Goal: Transaction & Acquisition: Book appointment/travel/reservation

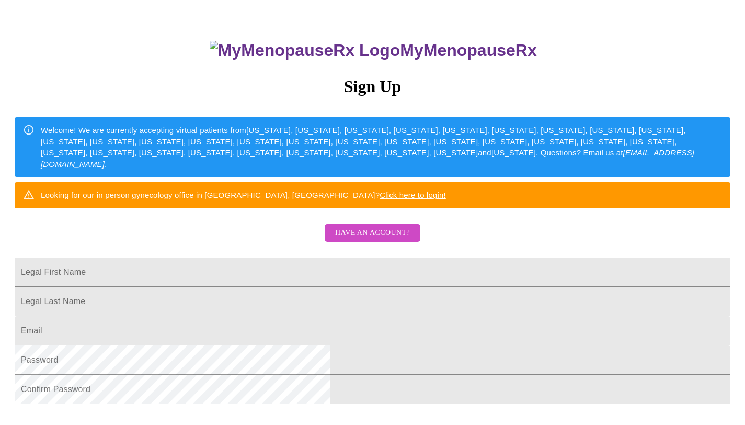
scroll to position [80, 0]
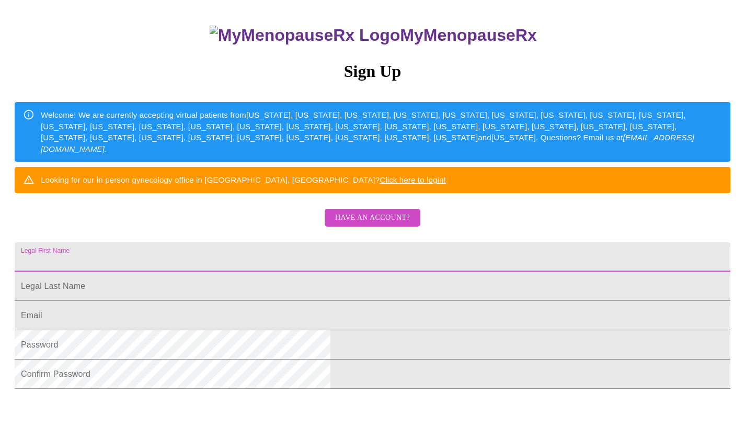
click at [251, 271] on input "Legal First Name" at bounding box center [373, 256] width 716 height 29
type input "[PERSON_NAME]"
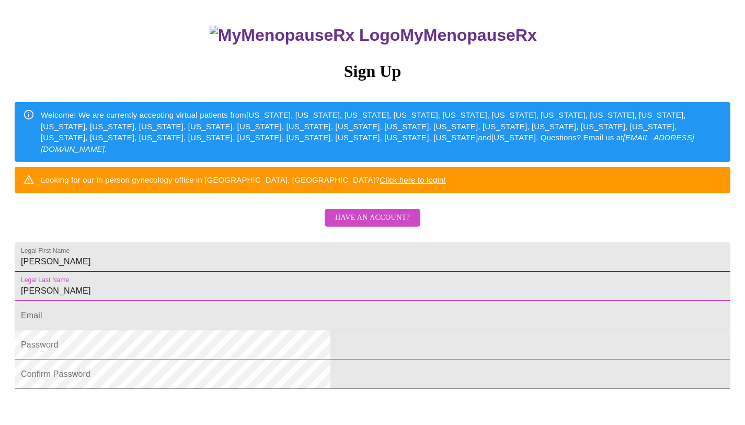
type input "[PERSON_NAME]"
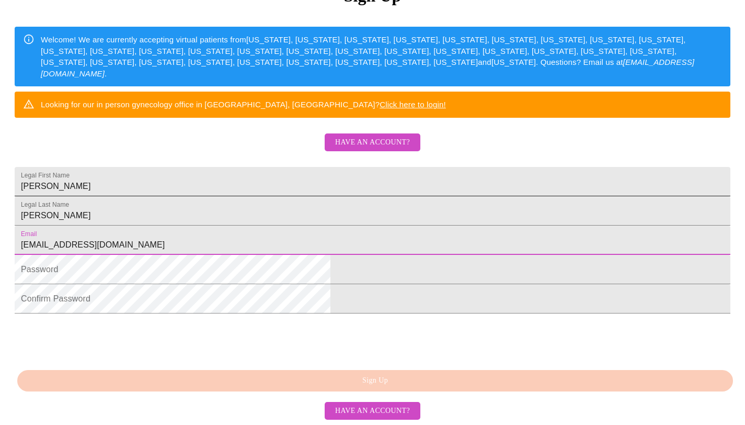
scroll to position [223, 0]
type input "[EMAIL_ADDRESS][DOMAIN_NAME]"
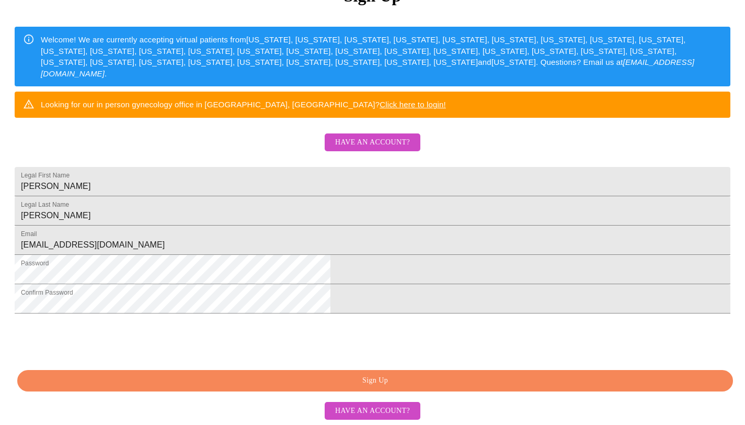
click at [341, 382] on span "Sign Up" at bounding box center [375, 380] width 692 height 13
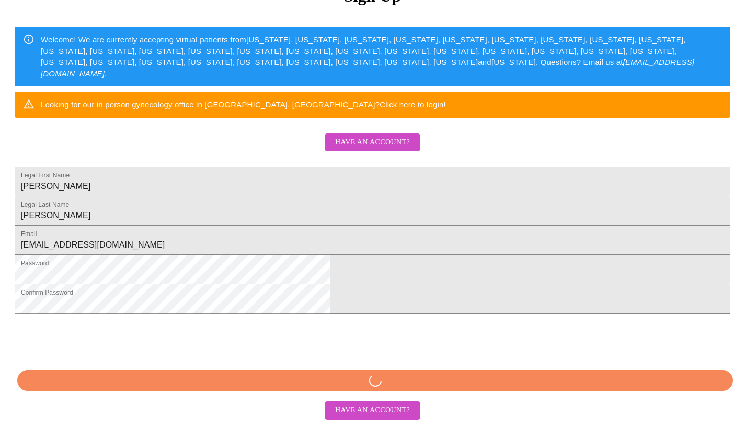
scroll to position [182, 0]
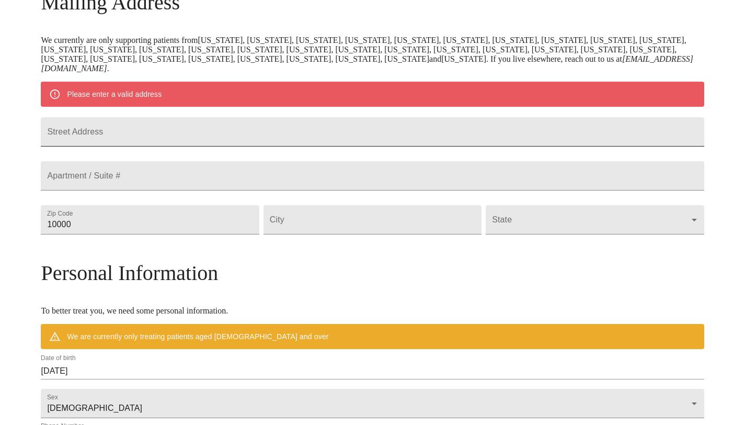
click at [328, 139] on input "Street Address" at bounding box center [372, 131] width 663 height 29
click at [196, 146] on input "Street Address" at bounding box center [372, 131] width 663 height 29
type input "[STREET_ADDRESS]"
type input "40505"
type input "[GEOGRAPHIC_DATA]"
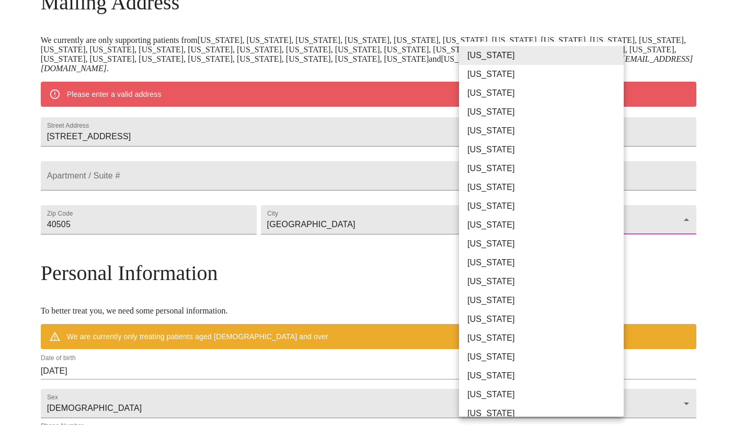
click at [496, 249] on body "MyMenopauseRx Welcome to MyMenopauseRx Since it's your first time here, you'll …" at bounding box center [372, 234] width 737 height 824
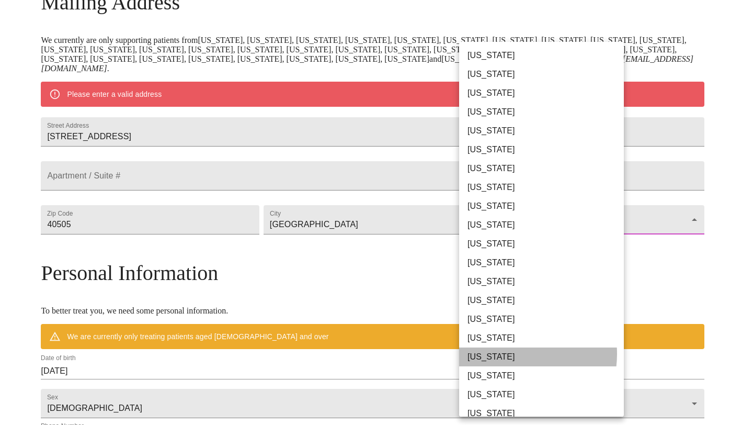
click at [504, 353] on li "[US_STATE]" at bounding box center [545, 356] width 173 height 19
type input "[US_STATE]"
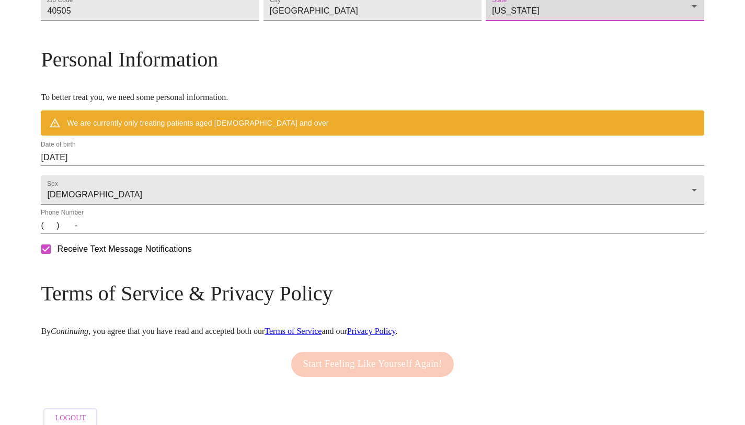
scroll to position [378, 0]
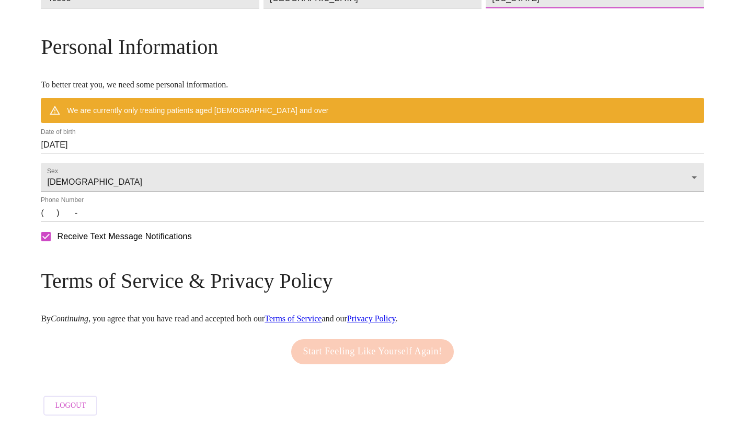
click at [127, 221] on input "(   )    -" at bounding box center [372, 212] width 663 height 17
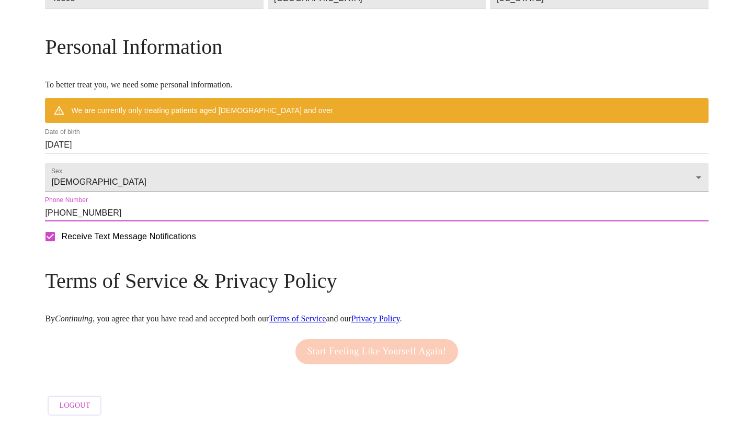
scroll to position [409, 0]
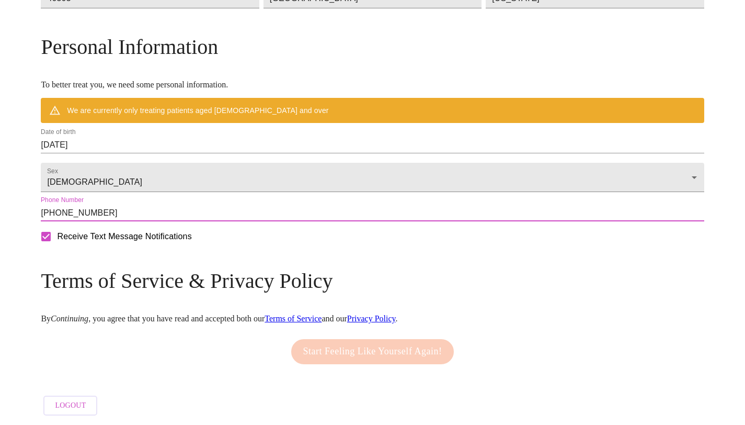
type input "[PHONE_NUMBER]"
click at [322, 315] on link "Terms of Service" at bounding box center [293, 318] width 57 height 9
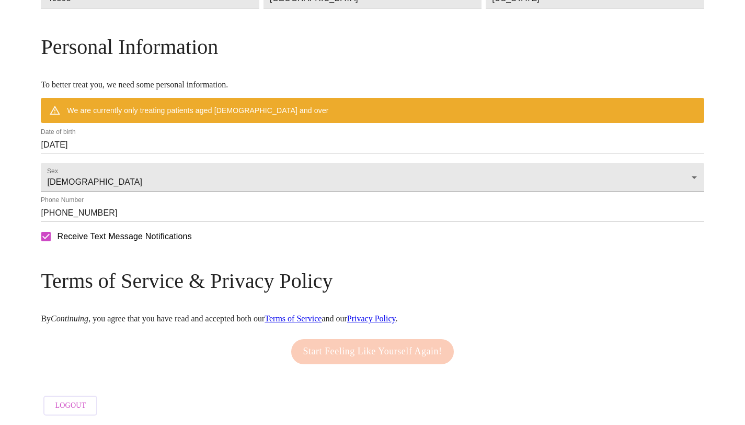
click at [396, 314] on link "Privacy Policy" at bounding box center [371, 318] width 49 height 9
click at [241, 292] on h3 "Terms of Service & Privacy Policy" at bounding box center [372, 280] width 663 height 25
click at [345, 342] on div "Start Feeling Like Yourself Again!" at bounding box center [373, 352] width 168 height 36
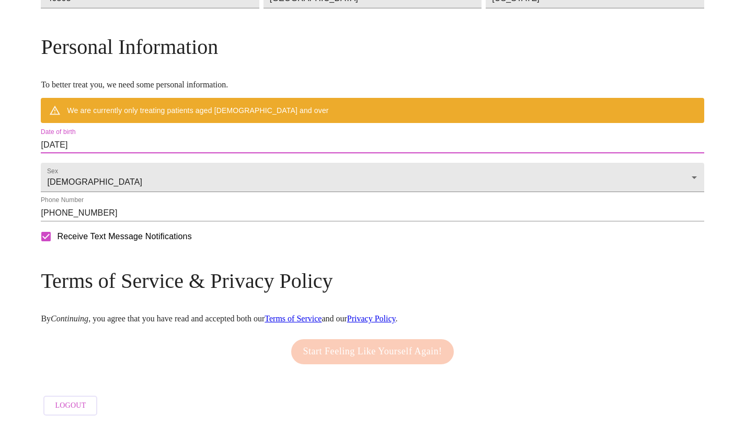
click at [134, 137] on input "[DATE]" at bounding box center [372, 144] width 663 height 17
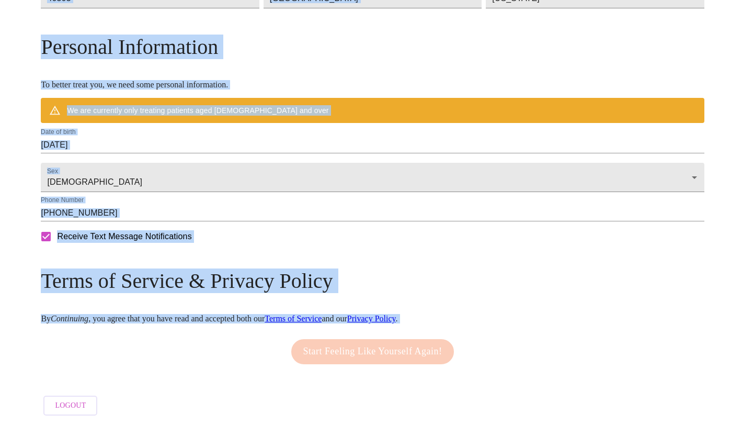
click at [134, 137] on div "2025 [DATE] 1900 1901 1902 1903 1904 1905 1906 1907 1908 1909 1910 1911 1912 19…" at bounding box center [376, 212] width 753 height 425
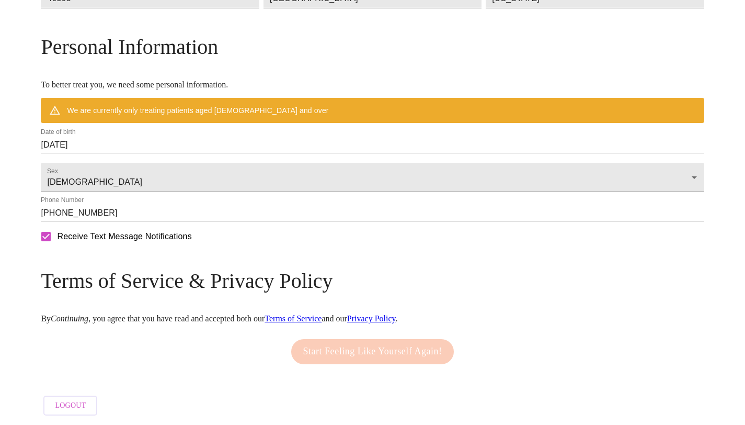
click at [165, 138] on input "[DATE]" at bounding box center [372, 144] width 663 height 17
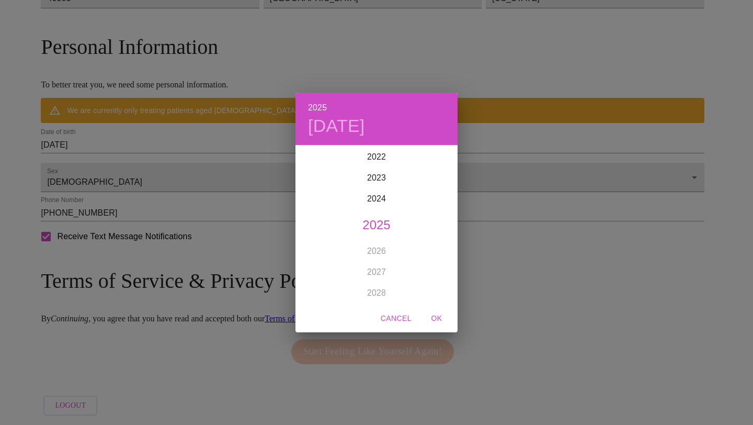
click at [132, 140] on div "2025 [DATE] 1900 1901 1902 1903 1904 1905 1906 1907 1908 1909 1910 1911 1912 19…" at bounding box center [376, 212] width 753 height 425
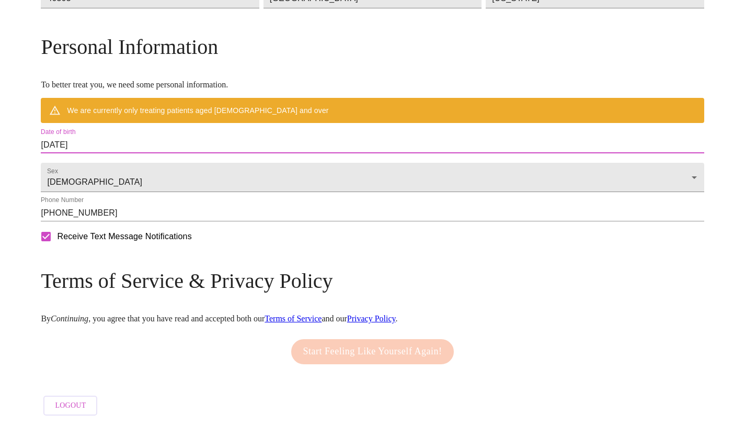
click at [217, 140] on input "[DATE]" at bounding box center [372, 144] width 663 height 17
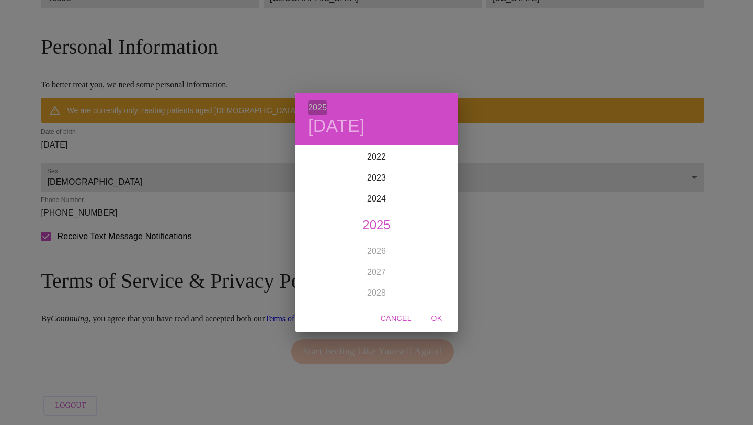
click at [321, 106] on h6 "2025" at bounding box center [317, 107] width 19 height 15
click at [384, 230] on div "1985" at bounding box center [376, 232] width 162 height 21
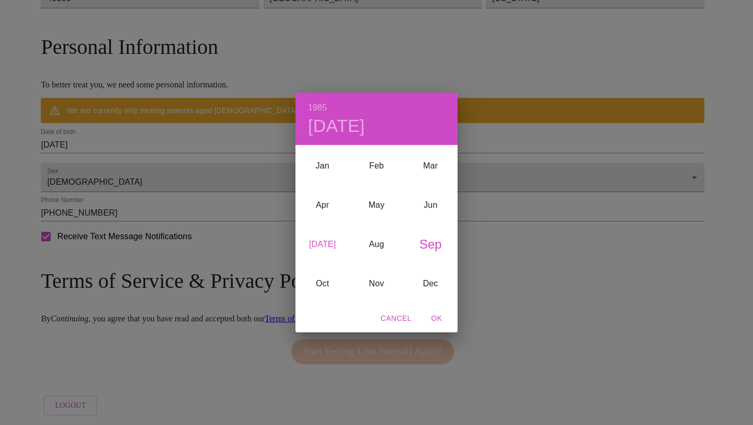
click at [322, 249] on div "[DATE]" at bounding box center [322, 244] width 54 height 39
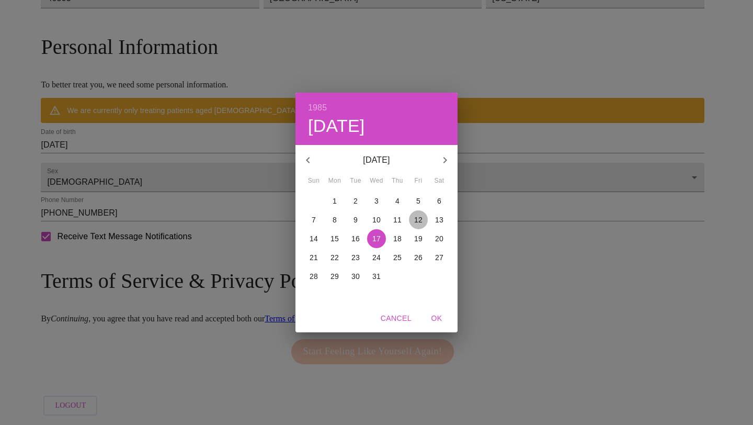
click at [421, 221] on p "12" at bounding box center [418, 219] width 8 height 10
click at [436, 320] on span "OK" at bounding box center [436, 318] width 25 height 13
type input "[DATE]"
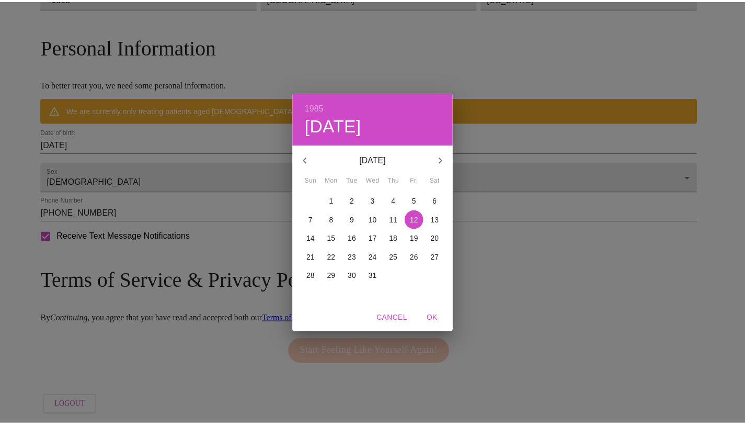
scroll to position [379, 0]
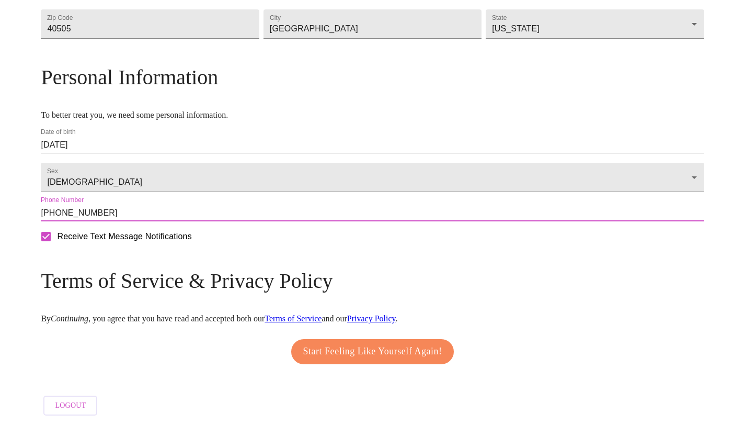
click at [254, 215] on input "[PHONE_NUMBER]" at bounding box center [372, 212] width 663 height 17
click at [318, 345] on span "Start Feeling Like Yourself Again!" at bounding box center [372, 351] width 139 height 17
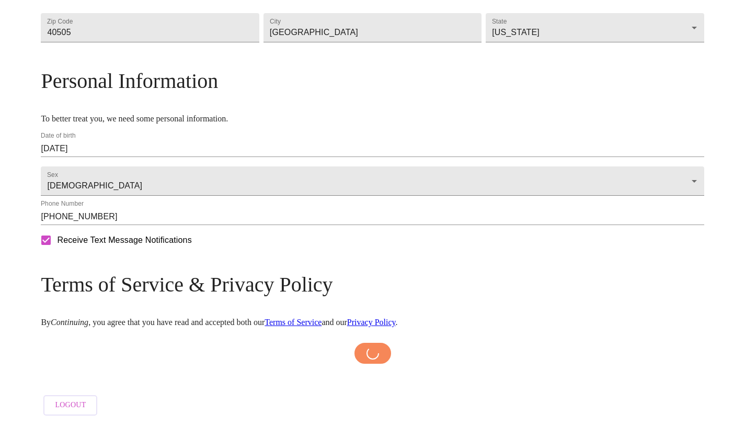
scroll to position [375, 0]
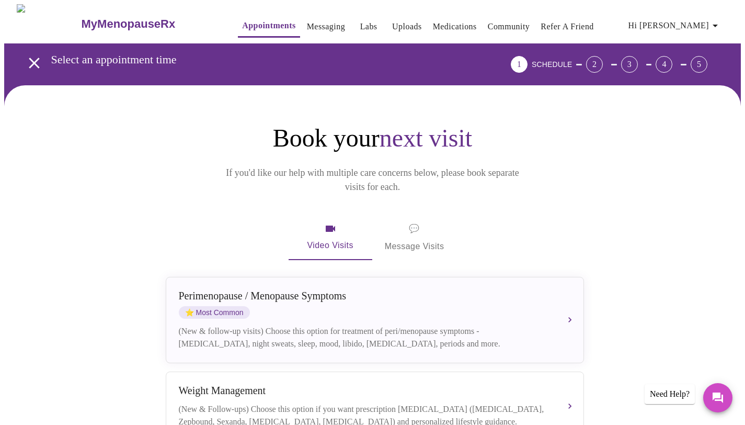
click at [403, 225] on span "💬 Message Visits" at bounding box center [415, 237] width 60 height 32
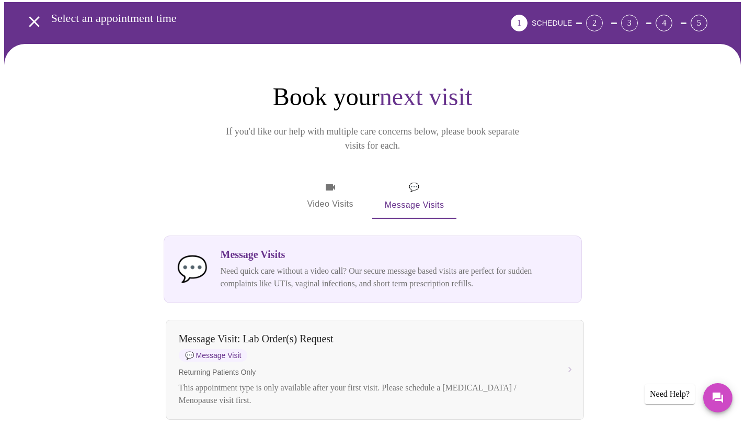
scroll to position [6, 0]
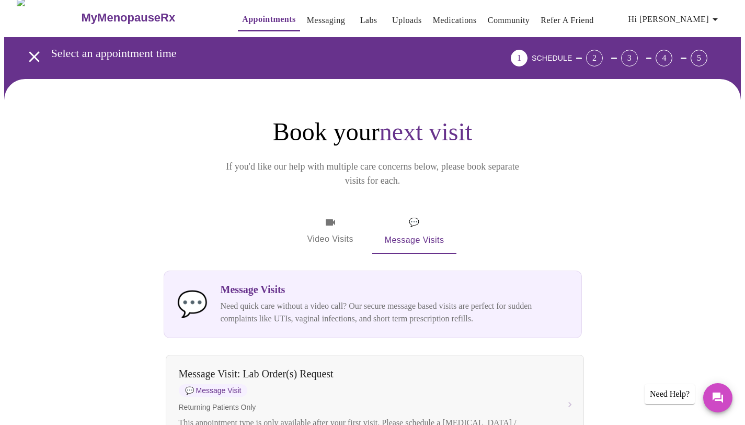
click at [331, 216] on span "Video Visits" at bounding box center [330, 231] width 59 height 30
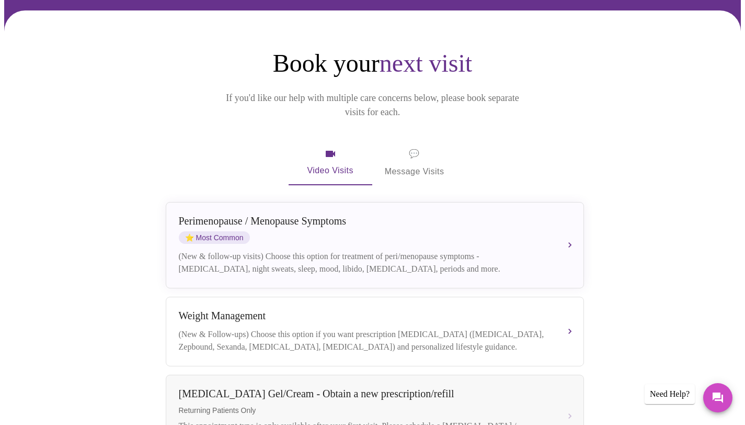
scroll to position [74, 0]
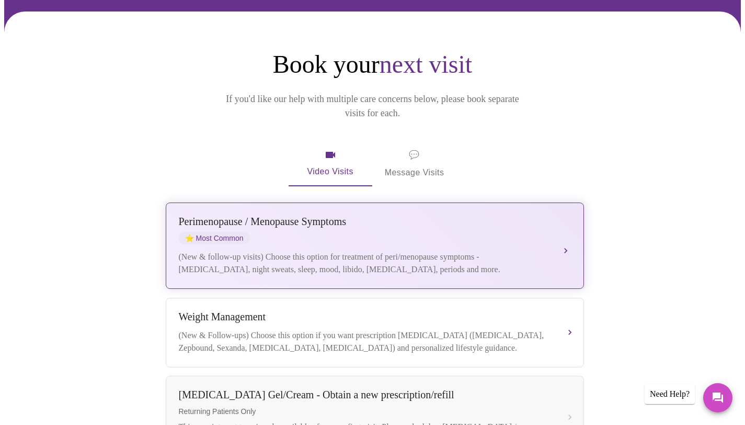
click at [295, 231] on div "[MEDICAL_DATA] / Menopause Symptoms ⭐ Most Common (New & follow-up visits) Choo…" at bounding box center [375, 245] width 392 height 60
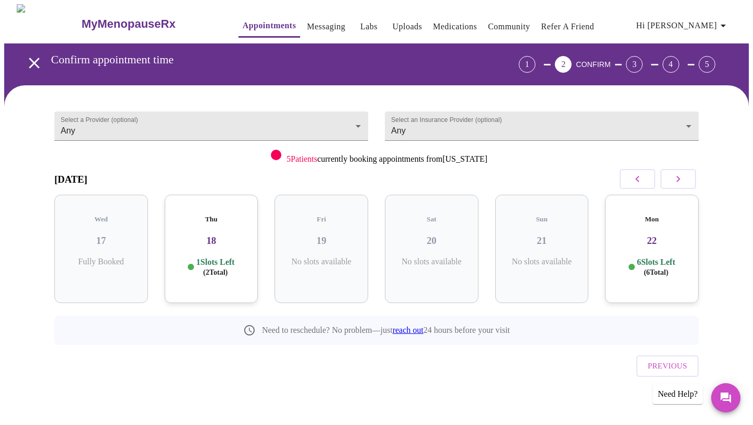
click at [233, 235] on h3 "18" at bounding box center [211, 241] width 77 height 12
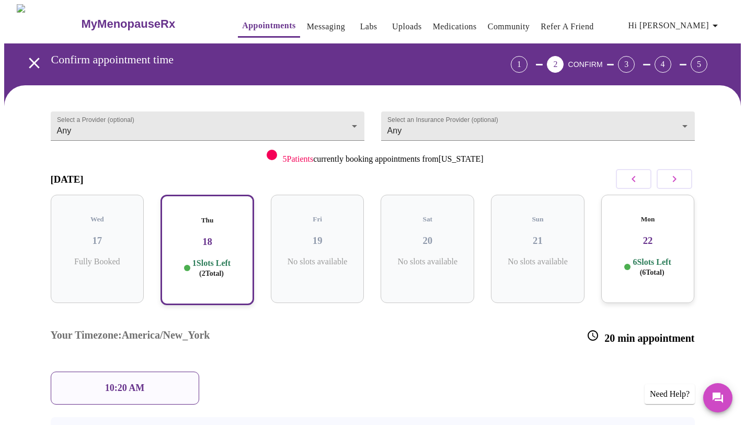
click at [637, 235] on h3 "22" at bounding box center [648, 241] width 77 height 12
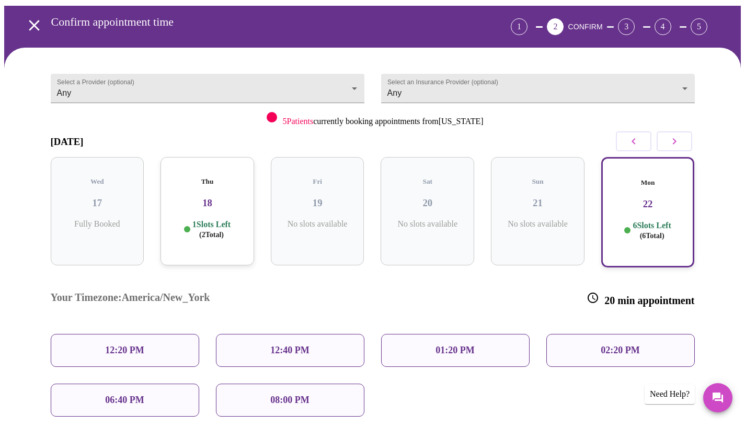
scroll to position [66, 0]
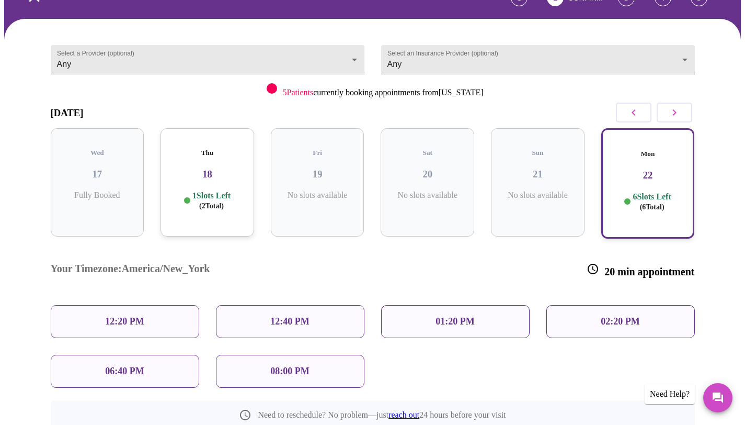
click at [175, 305] on div "12:20 PM" at bounding box center [125, 321] width 148 height 33
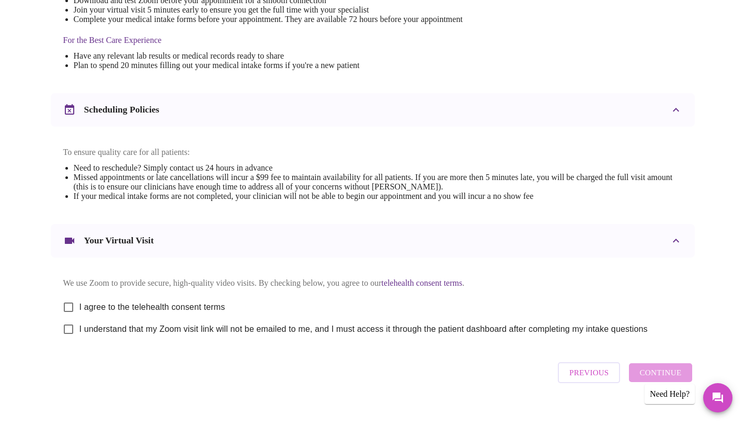
scroll to position [333, 0]
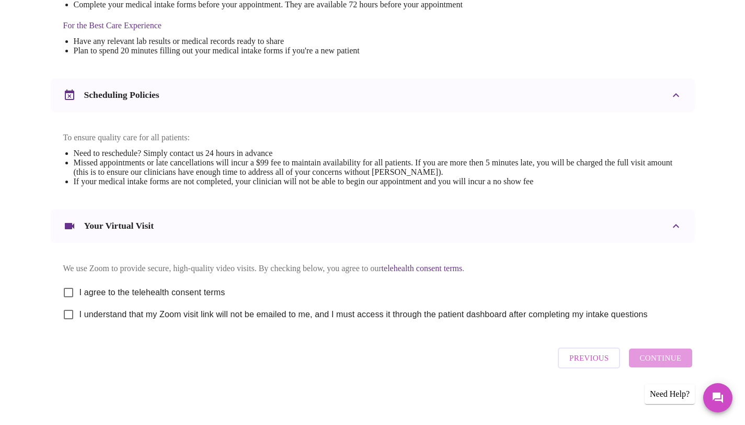
click at [72, 289] on input "I agree to the telehealth consent terms" at bounding box center [69, 292] width 22 height 22
checkbox input "true"
click at [65, 313] on input "I understand that my Zoom visit link will not be emailed to me, and I must acce…" at bounding box center [69, 314] width 22 height 22
checkbox input "true"
click at [665, 364] on span "Continue" at bounding box center [660, 358] width 42 height 14
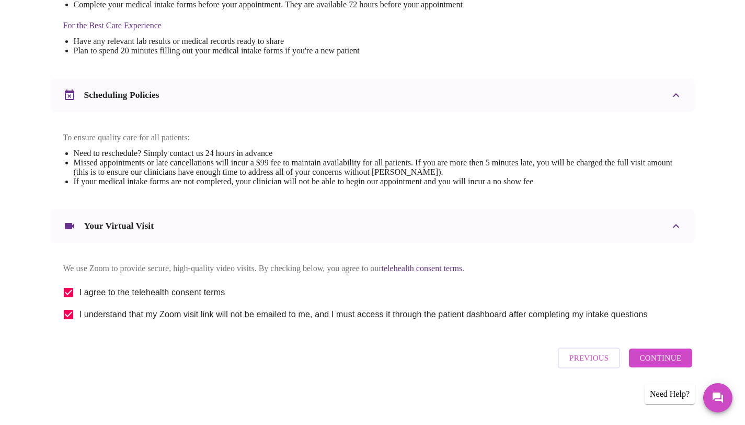
scroll to position [20, 0]
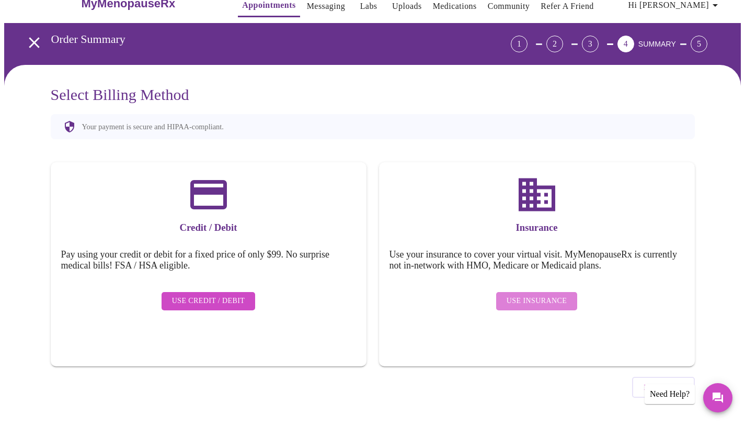
click at [549, 294] on span "Use Insurance" at bounding box center [537, 300] width 60 height 13
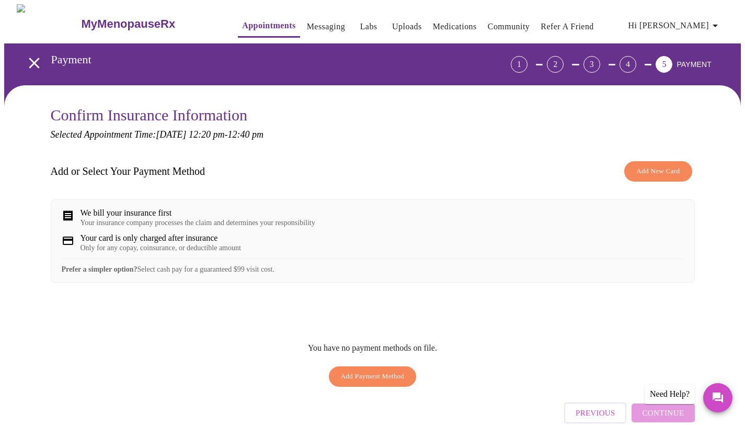
scroll to position [55, 0]
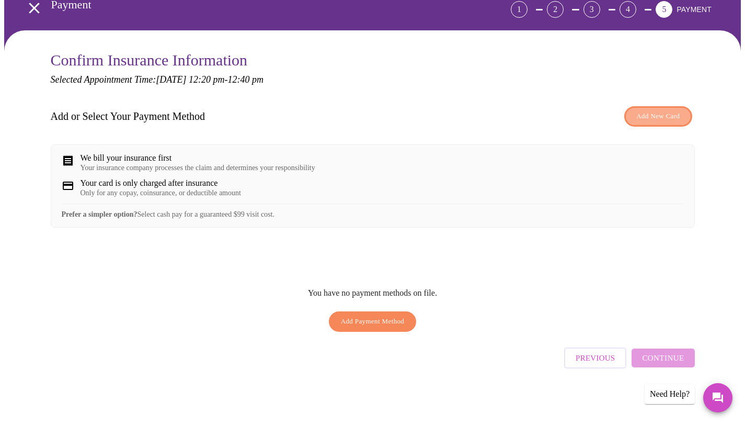
click at [643, 116] on span "Add New Card" at bounding box center [657, 116] width 43 height 12
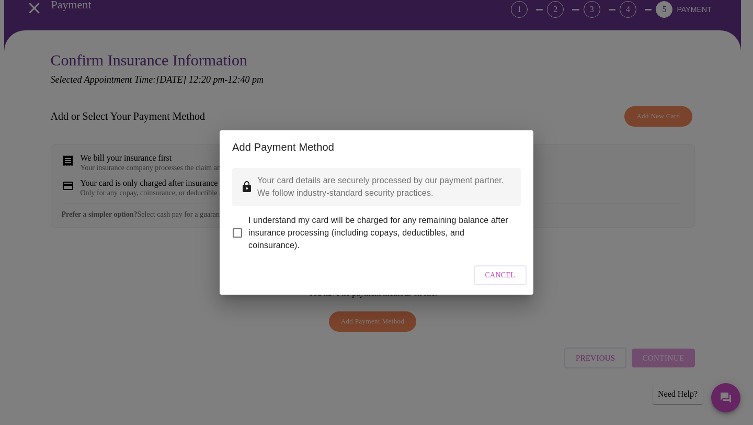
click at [239, 224] on input "I understand my card will be charged for any remaining balance after insurance …" at bounding box center [237, 233] width 22 height 22
checkbox input "true"
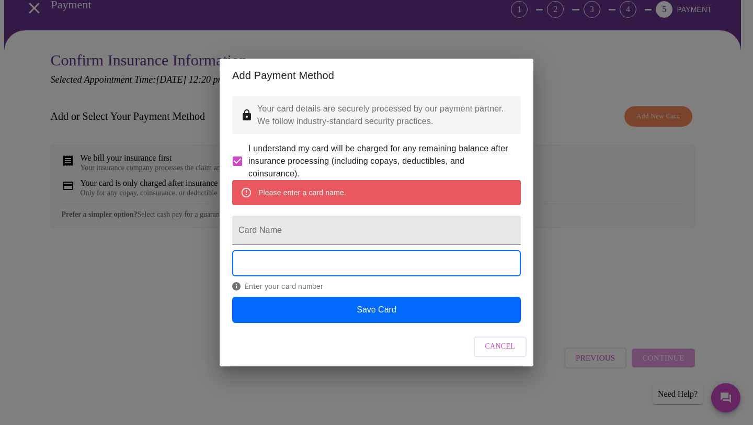
click at [507, 353] on span "Cancel" at bounding box center [500, 346] width 30 height 13
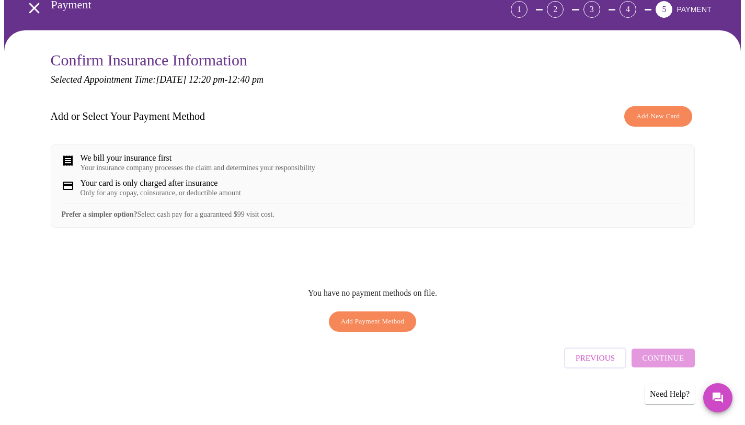
click at [118, 159] on div "We bill your insurance first" at bounding box center [198, 157] width 235 height 9
click at [675, 114] on span "Add New Card" at bounding box center [657, 116] width 43 height 12
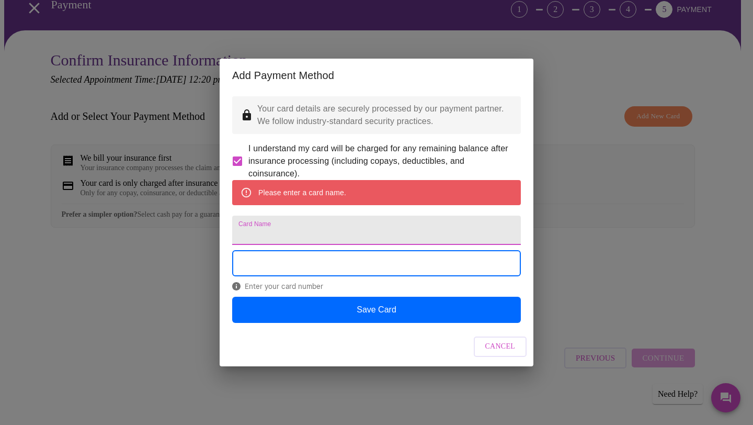
click at [338, 228] on input "Card Name" at bounding box center [376, 229] width 289 height 29
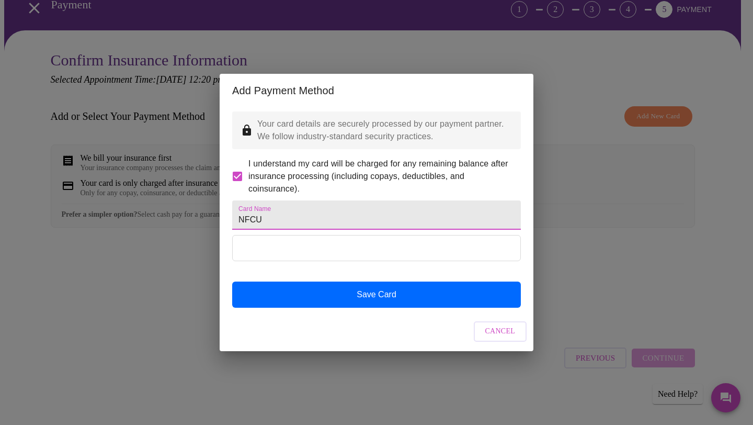
type input "NFCU"
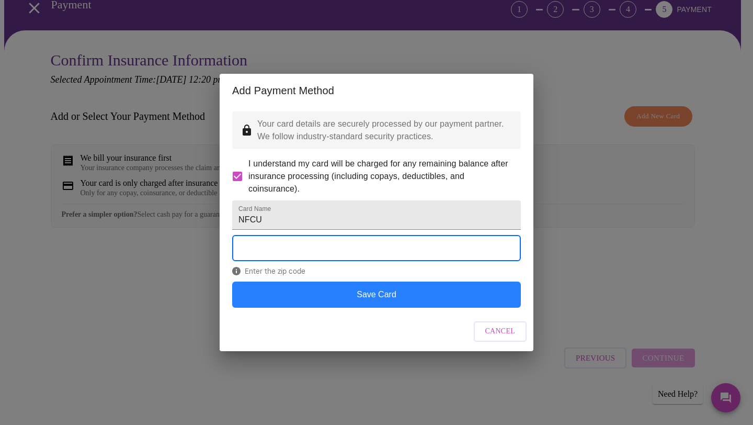
click at [427, 307] on button "Save Card" at bounding box center [376, 294] width 289 height 26
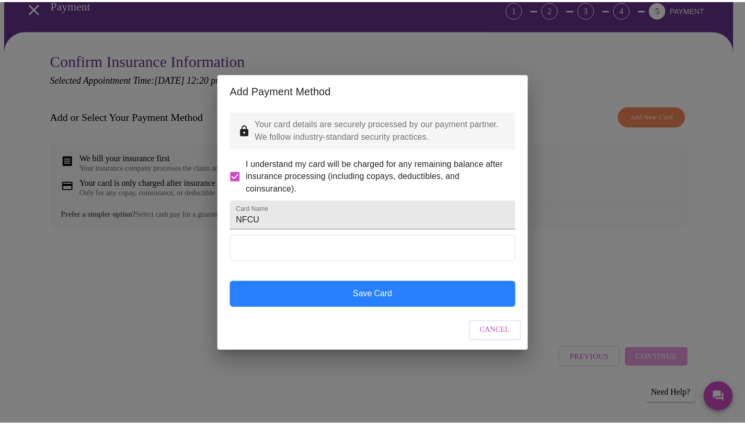
scroll to position [0, 0]
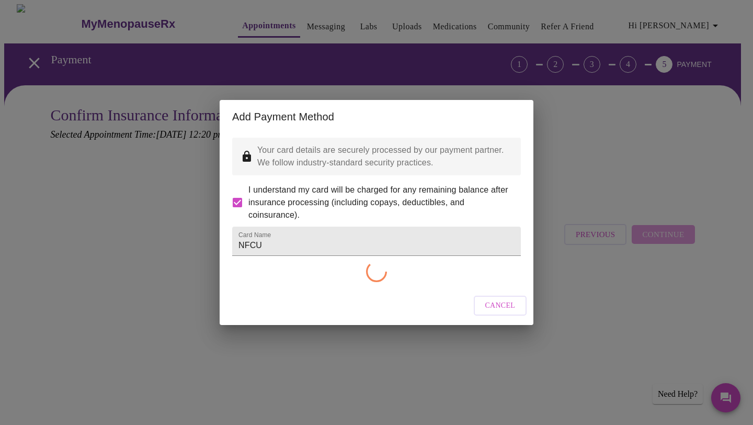
checkbox input "false"
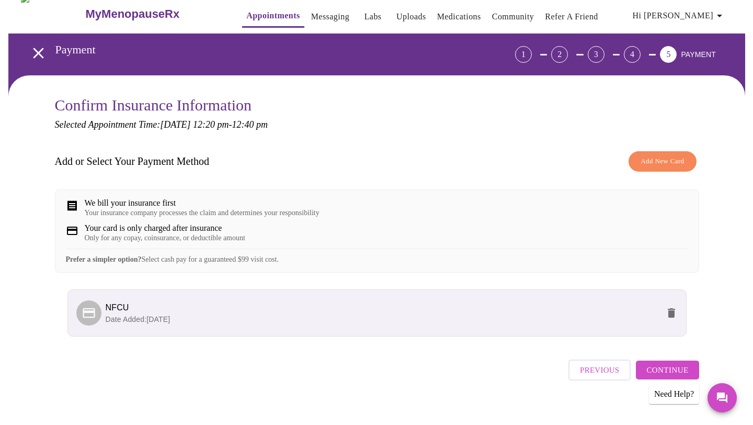
scroll to position [29, 0]
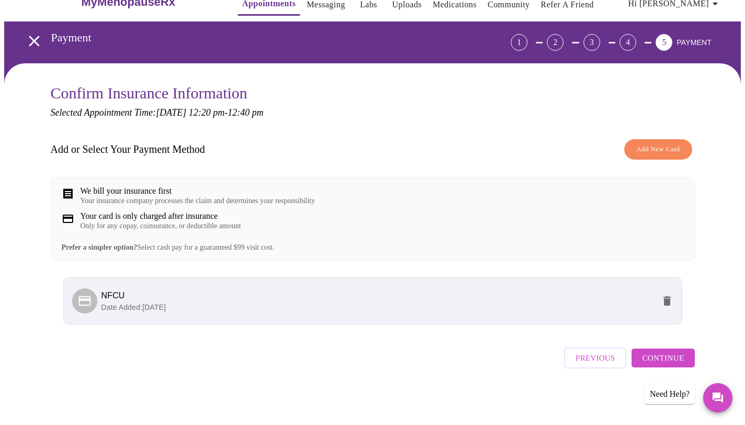
click at [653, 362] on span "Continue" at bounding box center [663, 358] width 42 height 14
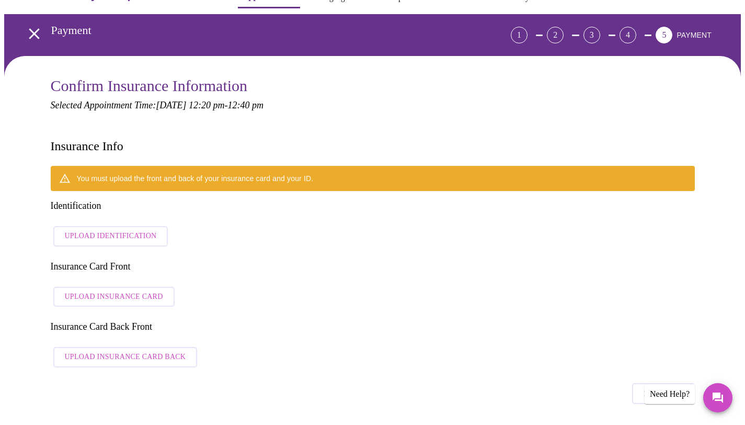
click at [136, 230] on span "Upload Identification" at bounding box center [111, 236] width 92 height 13
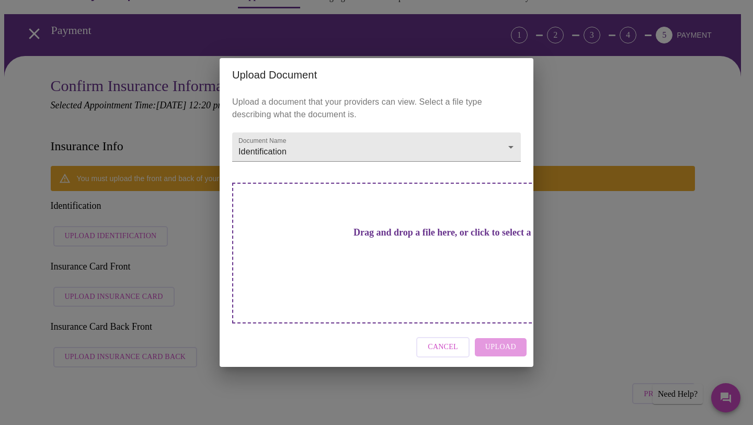
click at [398, 238] on h3 "Drag and drop a file here, or click to select a file" at bounding box center [449, 232] width 289 height 11
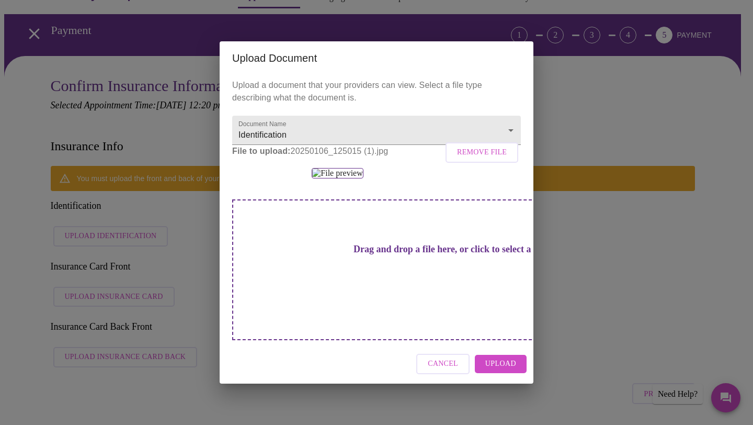
scroll to position [71, 0]
click at [497, 370] on span "Upload" at bounding box center [500, 363] width 31 height 13
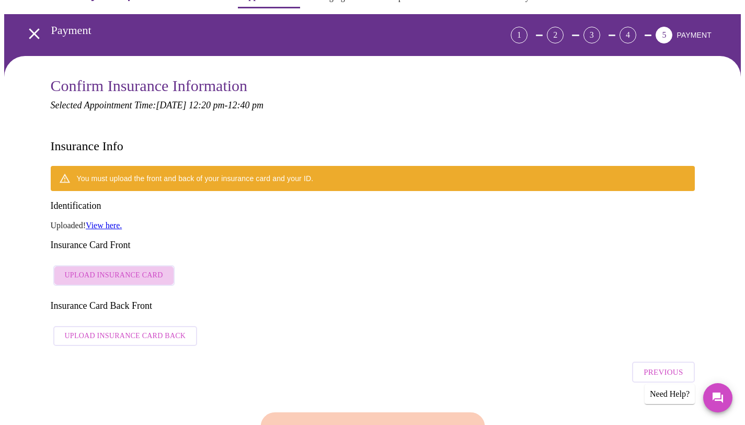
click at [139, 269] on span "Upload Insurance Card" at bounding box center [114, 275] width 98 height 13
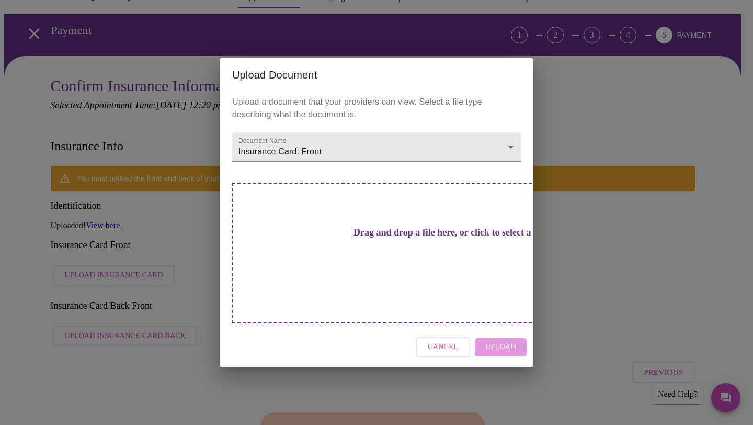
click at [353, 238] on h3 "Drag and drop a file here, or click to select a file" at bounding box center [449, 232] width 289 height 11
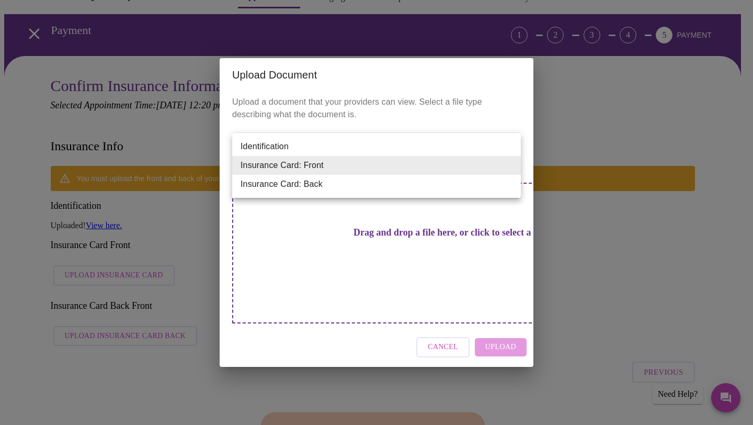
click at [398, 169] on li "Insurance Card: Front" at bounding box center [376, 165] width 289 height 19
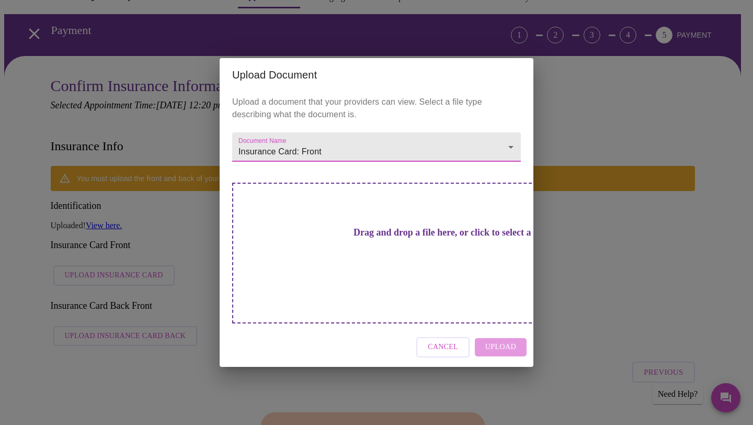
click at [385, 238] on h3 "Drag and drop a file here, or click to select a file" at bounding box center [449, 232] width 289 height 11
click at [389, 238] on h3 "Drag and drop a file here, or click to select a file" at bounding box center [449, 232] width 289 height 11
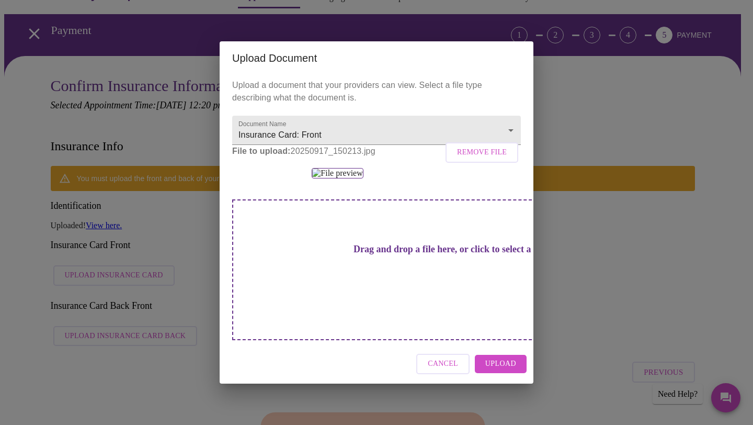
scroll to position [97, 0]
click at [486, 373] on button "Upload" at bounding box center [501, 363] width 52 height 18
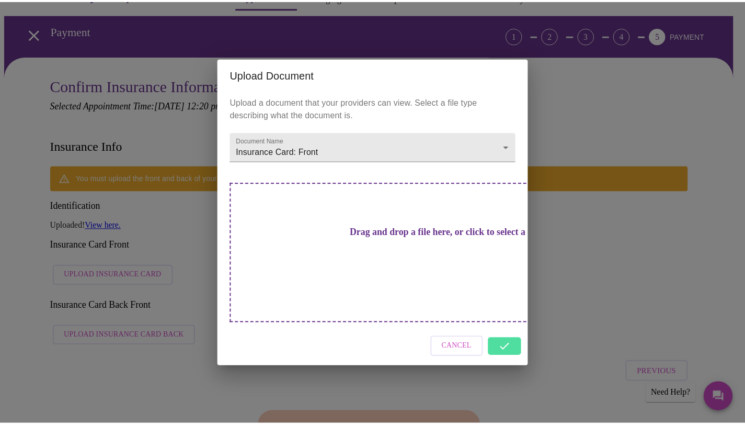
scroll to position [0, 0]
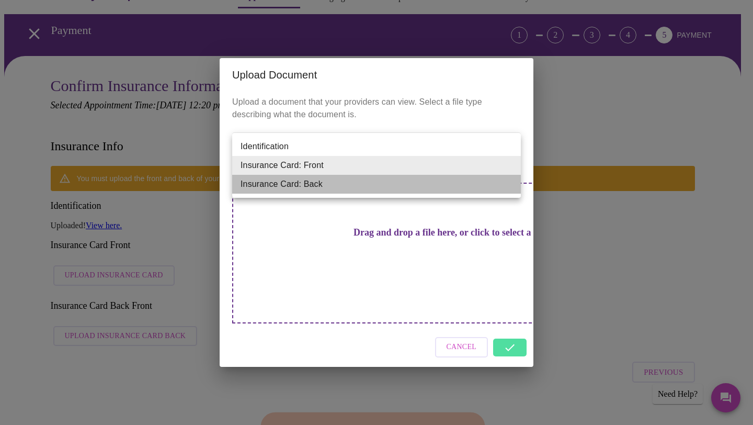
click at [371, 183] on li "Insurance Card: Back" at bounding box center [376, 184] width 289 height 19
type input "Insurance Card: Back"
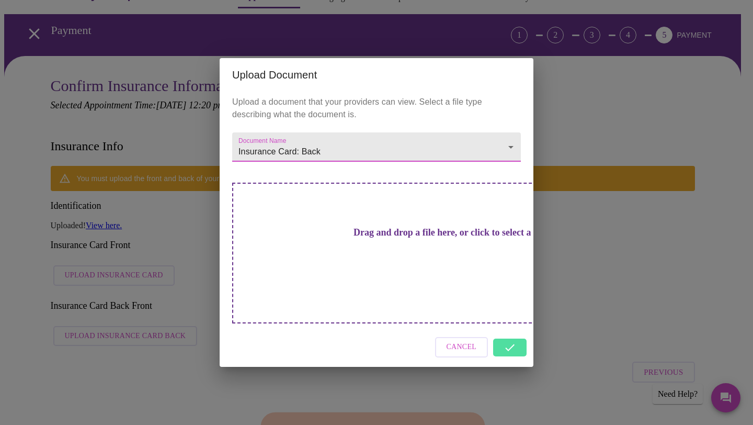
click at [369, 238] on h3 "Drag and drop a file here, or click to select a file" at bounding box center [449, 232] width 289 height 11
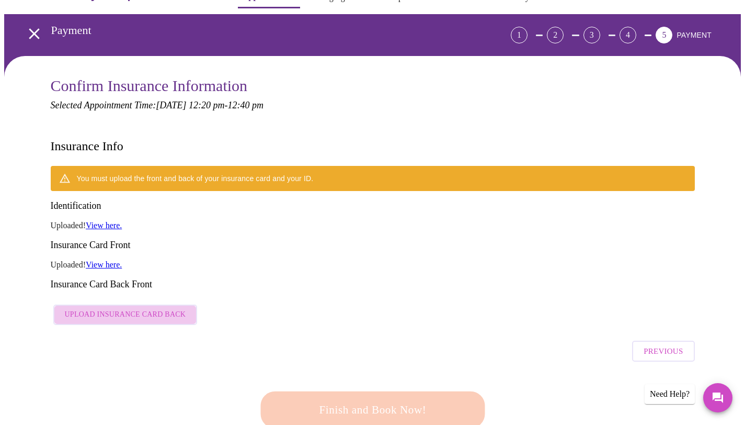
click at [162, 308] on span "Upload Insurance Card Back" at bounding box center [125, 314] width 121 height 13
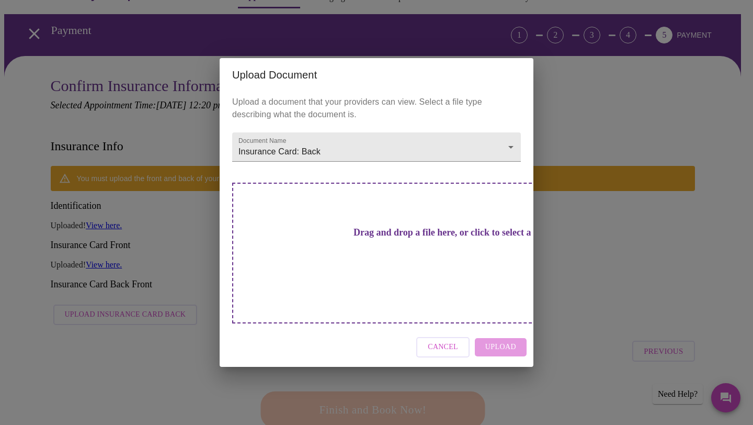
click at [326, 264] on div "Drag and drop a file here, or click to select a file" at bounding box center [449, 252] width 435 height 141
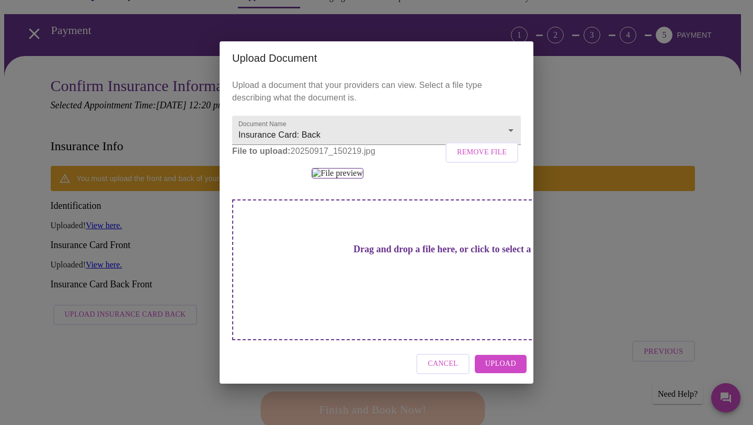
click at [500, 370] on span "Upload" at bounding box center [500, 363] width 31 height 13
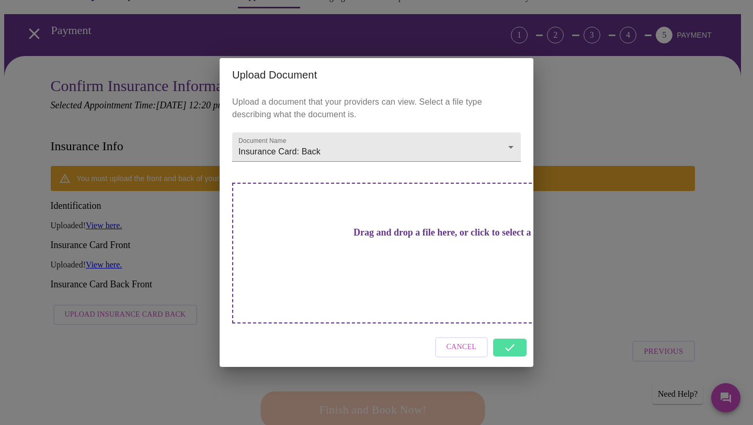
click at [505, 327] on div "Cancel" at bounding box center [377, 346] width 314 height 39
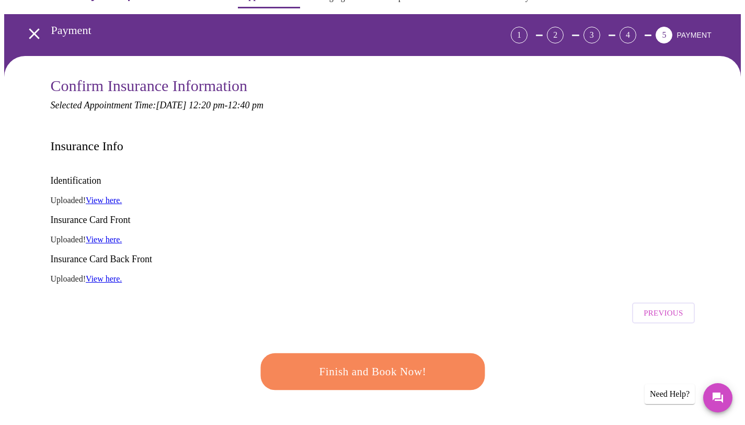
click at [336, 353] on button "Finish and Book Now!" at bounding box center [372, 371] width 227 height 37
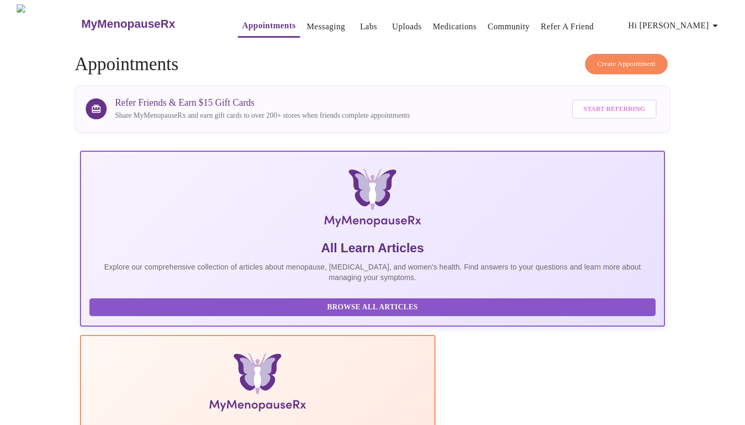
click at [393, 21] on link "Uploads" at bounding box center [407, 26] width 30 height 15
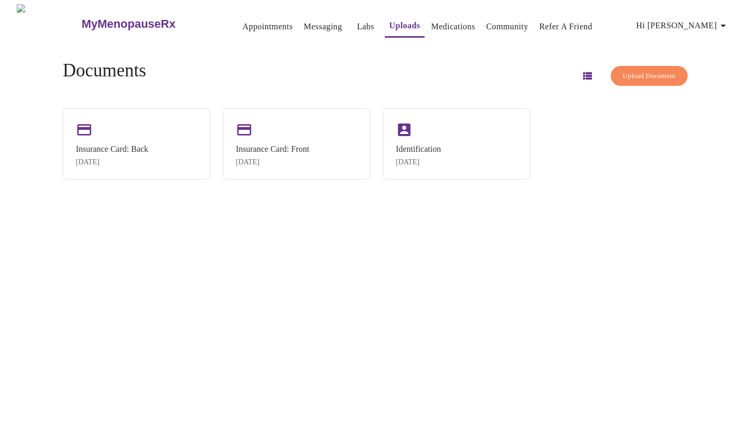
click at [357, 24] on link "Labs" at bounding box center [365, 26] width 17 height 15
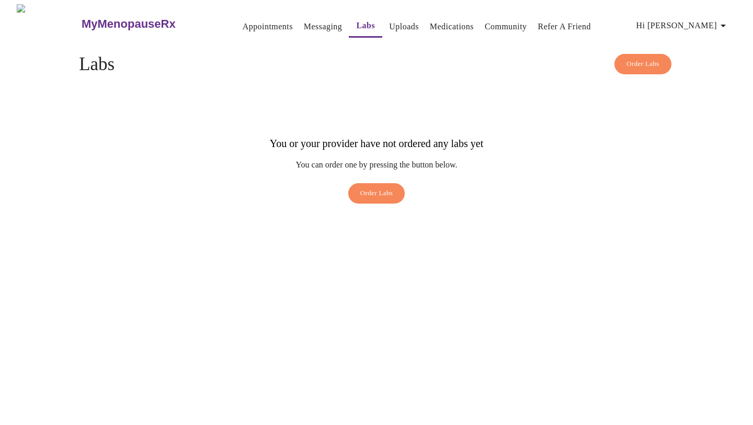
click at [309, 28] on link "Messaging" at bounding box center [323, 26] width 38 height 15
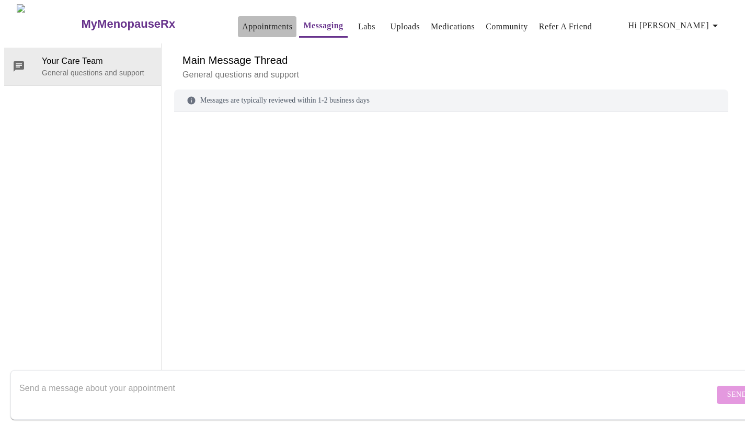
click at [256, 25] on link "Appointments" at bounding box center [267, 26] width 50 height 15
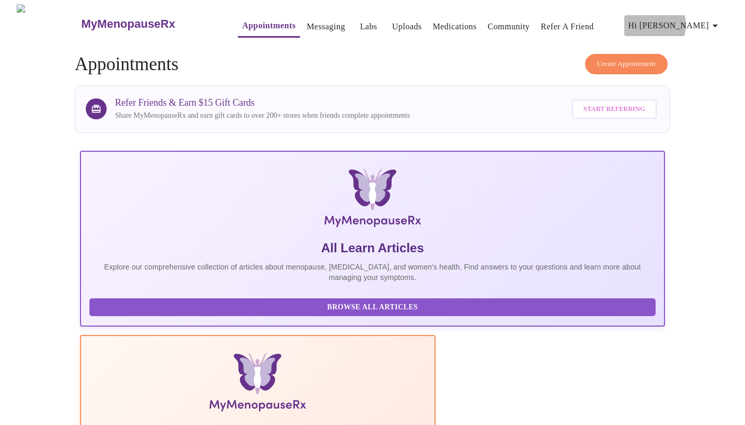
click at [696, 21] on span "Hi [PERSON_NAME]" at bounding box center [674, 25] width 93 height 15
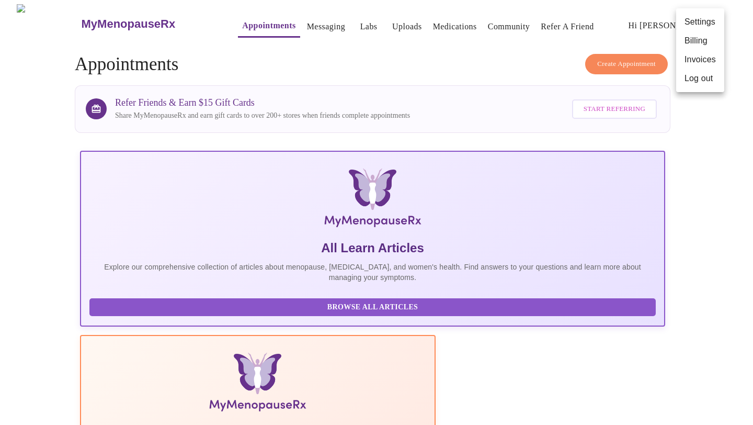
click at [724, 219] on div at bounding box center [376, 212] width 753 height 425
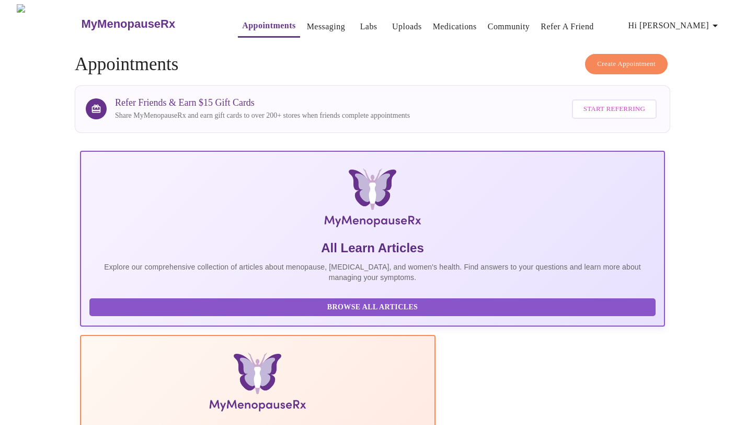
click at [95, 17] on h3 "MyMenopauseRx" at bounding box center [129, 24] width 94 height 14
